Goal: Transaction & Acquisition: Purchase product/service

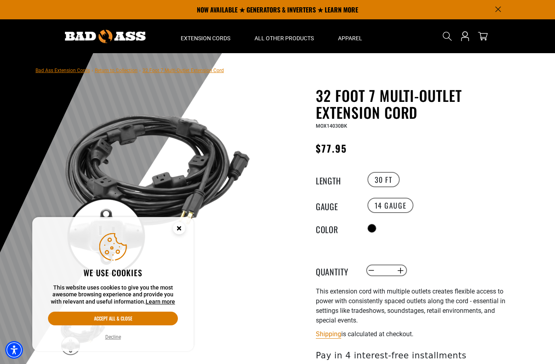
click at [114, 338] on button "Decline" at bounding box center [113, 337] width 21 height 8
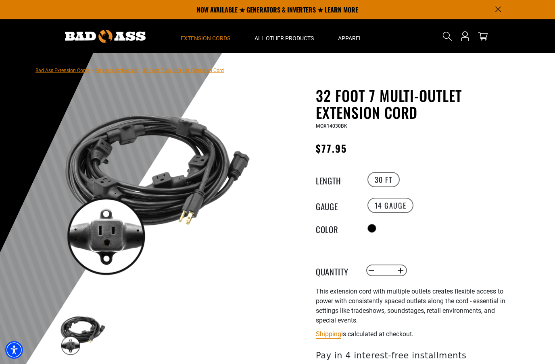
click at [194, 40] on span "Extension Cords" at bounding box center [206, 38] width 50 height 7
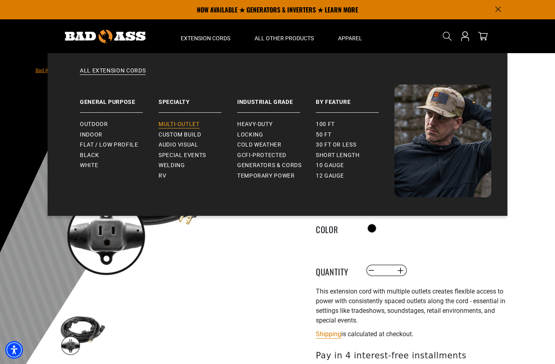
click at [168, 123] on span "Multi-Outlet" at bounding box center [178, 124] width 41 height 7
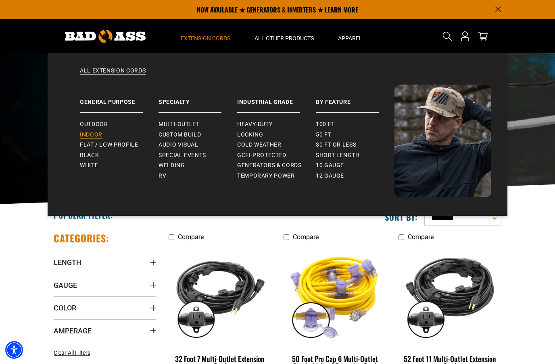
click at [87, 133] on span "Indoor" at bounding box center [91, 134] width 23 height 7
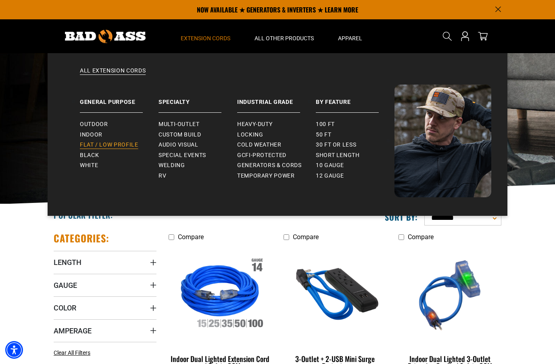
click at [95, 147] on span "Flat / Low Profile" at bounding box center [109, 144] width 58 height 7
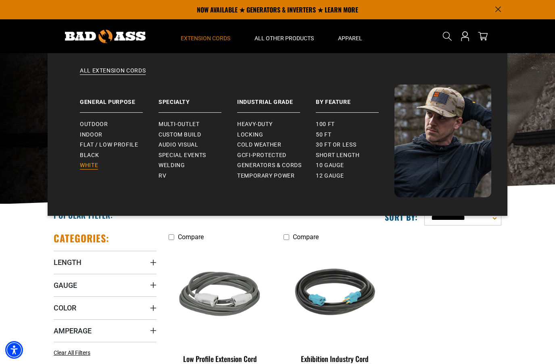
click at [90, 163] on span "White" at bounding box center [89, 165] width 18 height 7
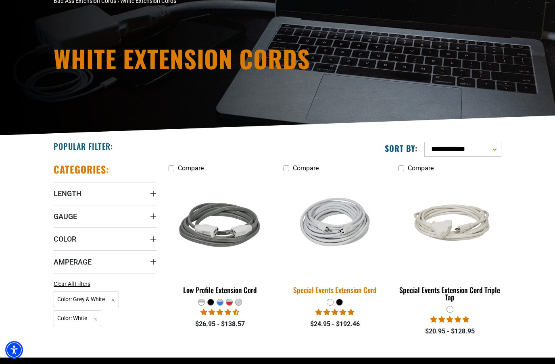
scroll to position [70, 0]
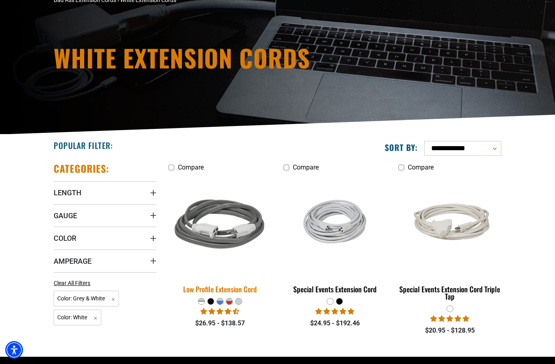
click at [216, 278] on link "Low Profile Extension Cord" at bounding box center [219, 236] width 103 height 123
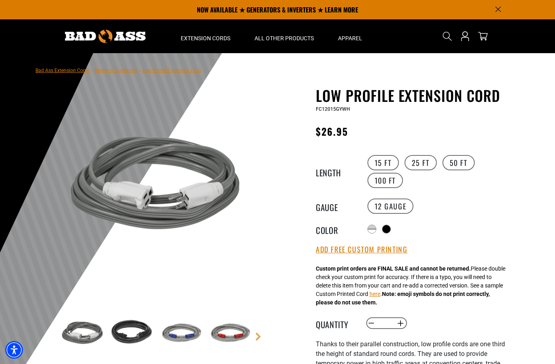
click at [97, 322] on img at bounding box center [82, 333] width 47 height 47
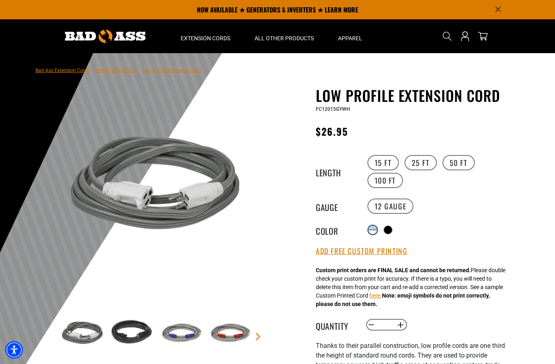
click at [376, 230] on div at bounding box center [372, 232] width 8 height 4
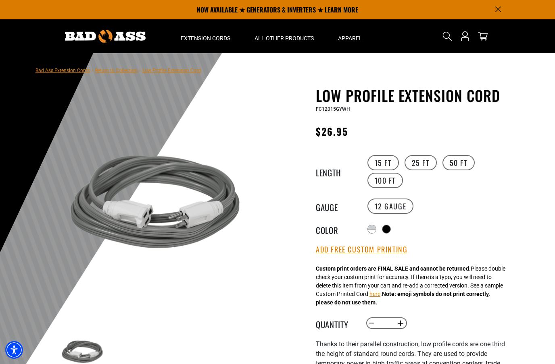
click at [388, 234] on div "Radio button Radio button products.product.variant_sold_out_or_unavailable prod…" at bounding box center [439, 229] width 148 height 13
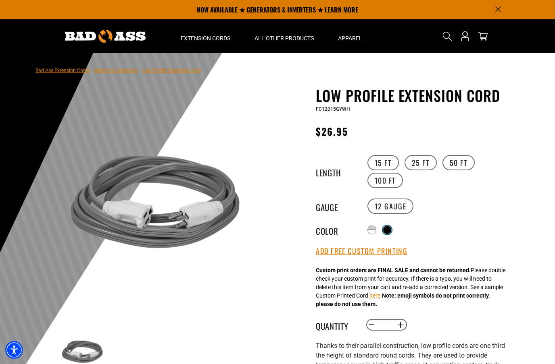
click at [388, 232] on div at bounding box center [387, 230] width 8 height 8
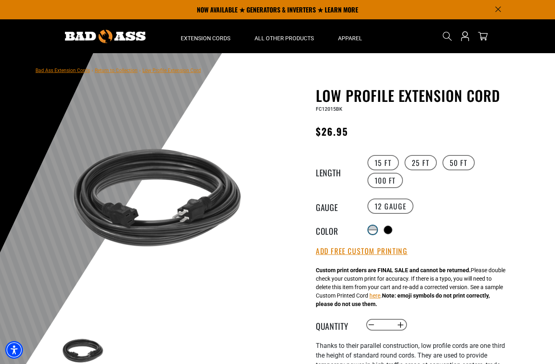
click at [372, 230] on div at bounding box center [372, 232] width 8 height 4
